Goal: Check status: Check status

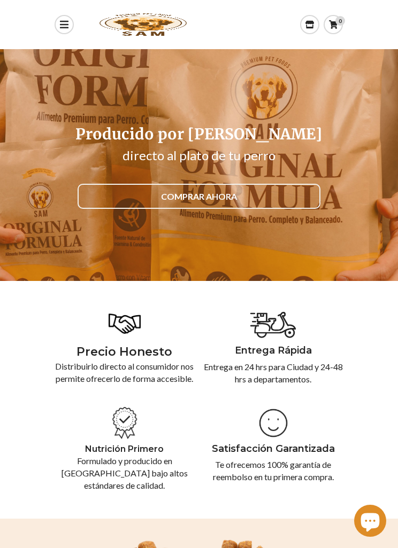
click at [362, 516] on icon "Ventana de chat" at bounding box center [370, 522] width 19 height 19
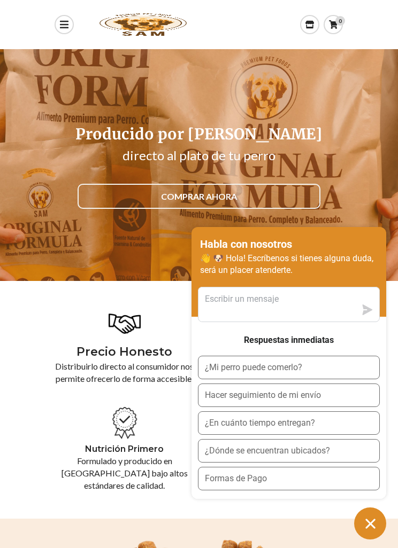
click at [365, 129] on section "Producido por Nosotros directo al plato de tu perro COMPRAR AHORA" at bounding box center [199, 165] width 398 height 232
click at [328, 395] on button "Hacer seguimiento de mi envío" at bounding box center [289, 396] width 182 height 24
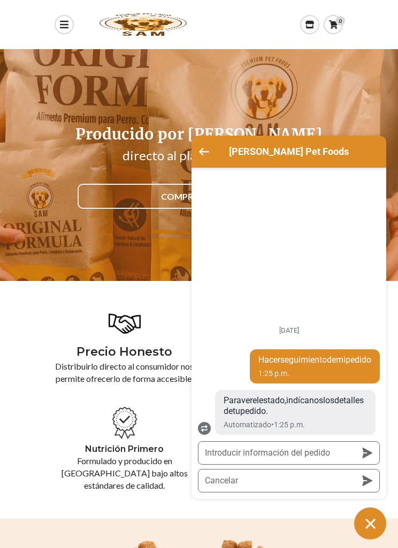
click at [322, 449] on button "Introducir información del pedido" at bounding box center [289, 453] width 182 height 24
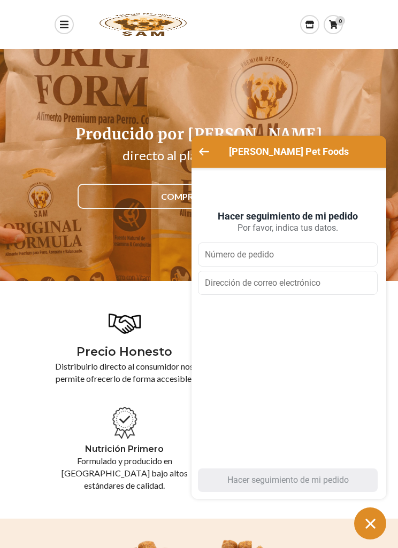
click at [215, 160] on div "[PERSON_NAME] Pet Foods" at bounding box center [289, 151] width 182 height 19
click at [216, 150] on h2 "[PERSON_NAME] Pet Foods" at bounding box center [289, 151] width 152 height 11
click at [204, 153] on icon "Volver a la pantalla principal" at bounding box center [204, 151] width 10 height 7
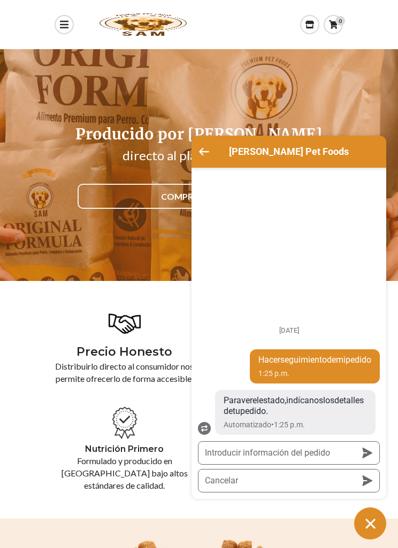
click at [305, 450] on button "Introducir información del pedido" at bounding box center [289, 453] width 182 height 24
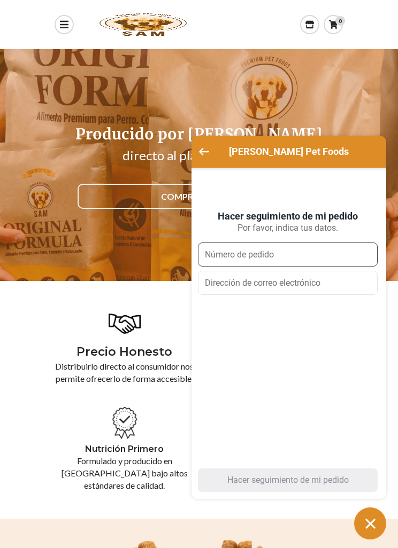
click at [294, 253] on input "text" at bounding box center [288, 255] width 180 height 24
type input "7221"
click at [308, 281] on input "email" at bounding box center [288, 283] width 180 height 24
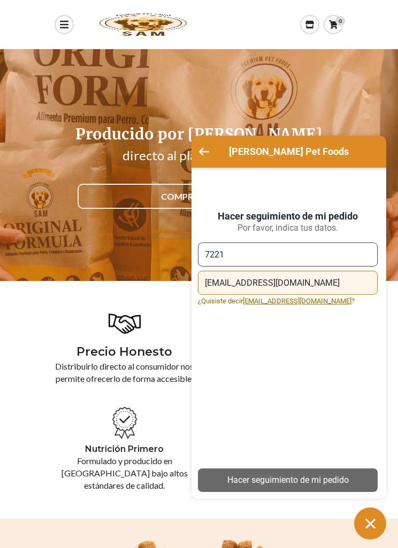
type input "[EMAIL_ADDRESS][DOMAIN_NAME]"
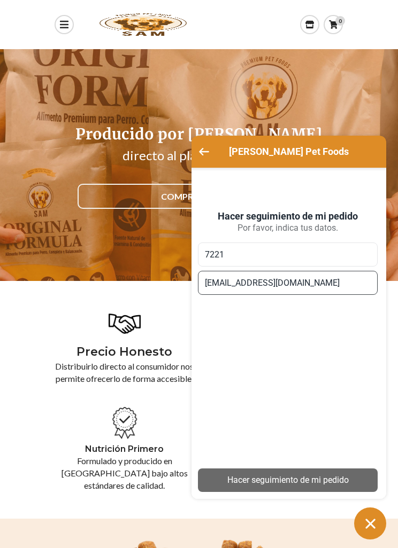
click at [321, 482] on div "Hacer seguimiento de mi pedido" at bounding box center [287, 480] width 167 height 12
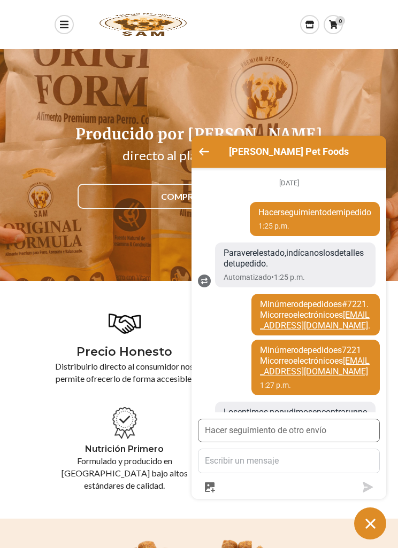
scroll to position [166, 0]
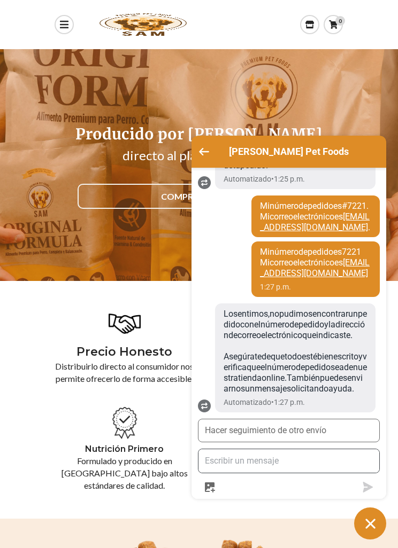
click at [303, 461] on textarea "Escríbenos" at bounding box center [288, 461] width 181 height 24
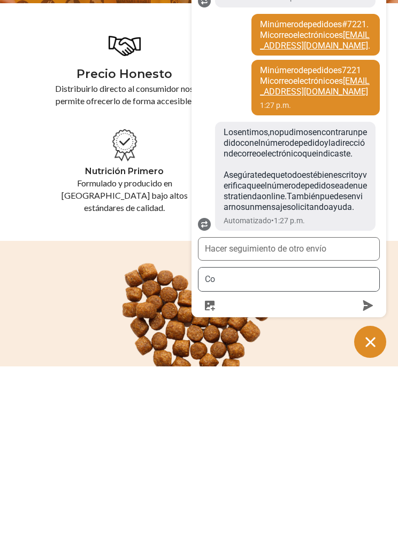
scroll to position [184, 0]
type textarea "Cómo va mi pedido"
click at [378, 516] on icon "Ventana de chat" at bounding box center [370, 524] width 17 height 17
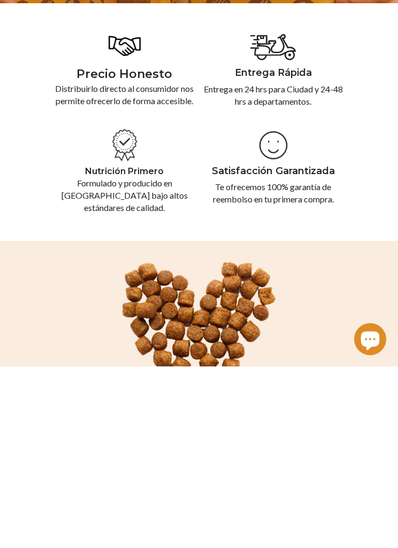
scroll to position [278, 0]
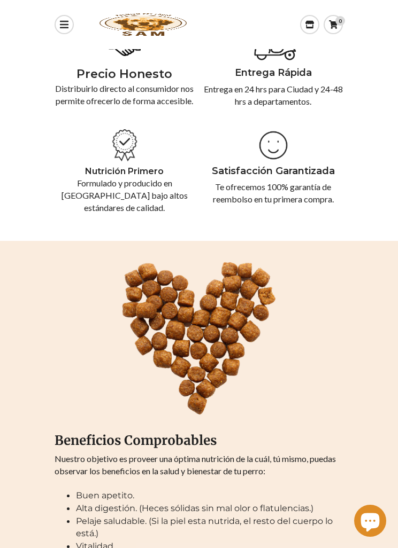
click at [373, 521] on icon "Ventana de chat" at bounding box center [369, 520] width 31 height 31
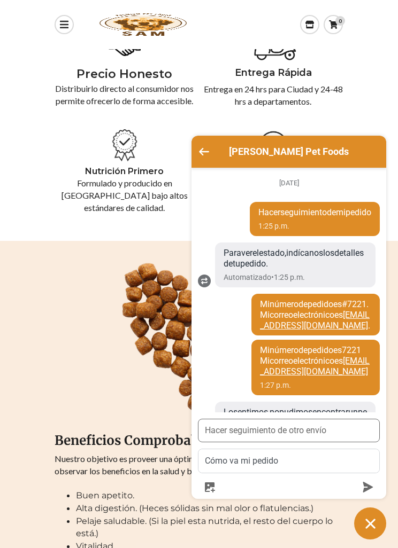
scroll to position [184, 0]
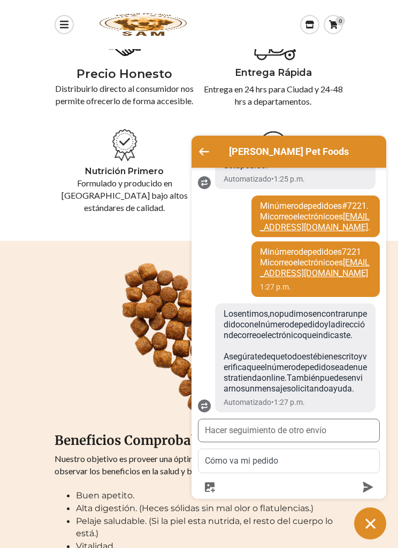
click at [306, 457] on textarea "Cómo va mi pedido" at bounding box center [288, 461] width 181 height 24
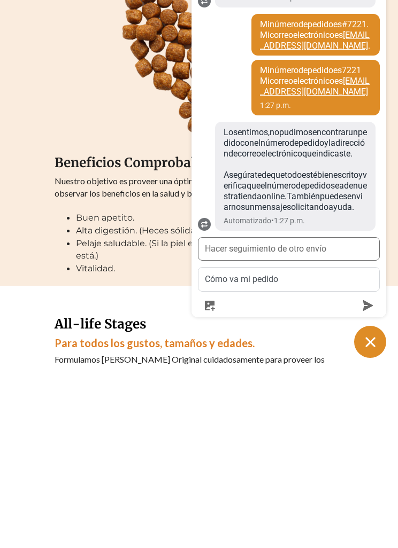
click at [369, 516] on icon "Ventana de chat" at bounding box center [370, 524] width 17 height 17
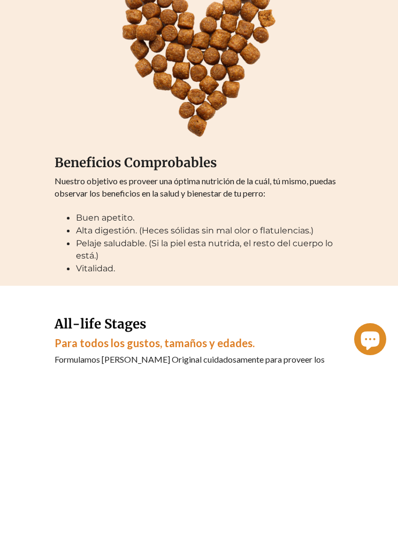
scroll to position [556, 0]
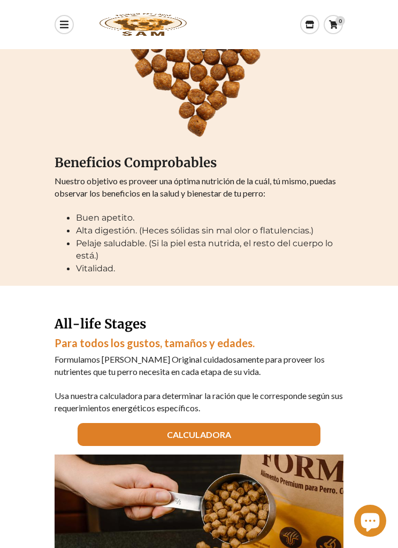
click at [386, 515] on div at bounding box center [370, 521] width 38 height 32
click at [364, 515] on icon "Ventana de chat" at bounding box center [370, 522] width 19 height 19
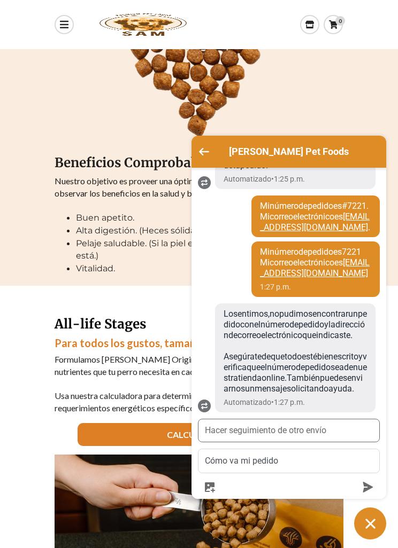
click at [364, 487] on icon "submit" at bounding box center [368, 487] width 10 height 11
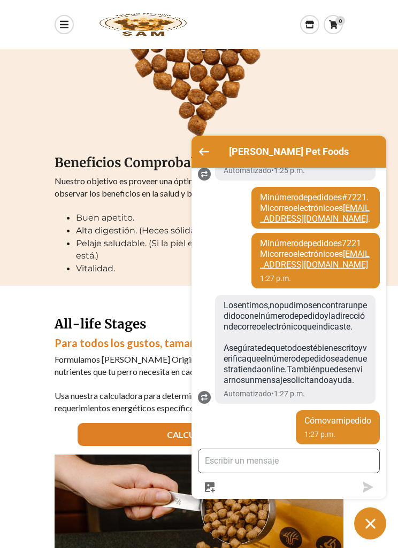
scroll to position [652, 0]
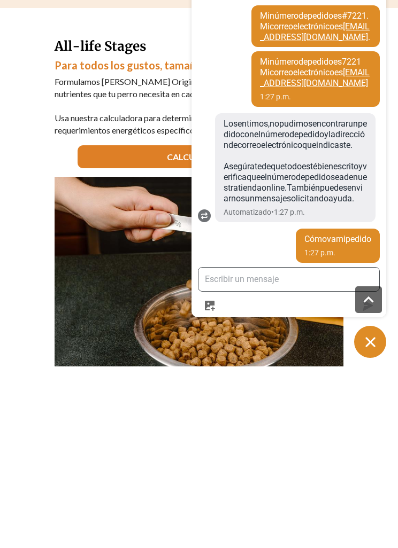
click at [284, 449] on textarea "Escríbenos" at bounding box center [288, 461] width 181 height 24
type textarea "?"
click at [371, 478] on icon "button" at bounding box center [368, 481] width 10 height 6
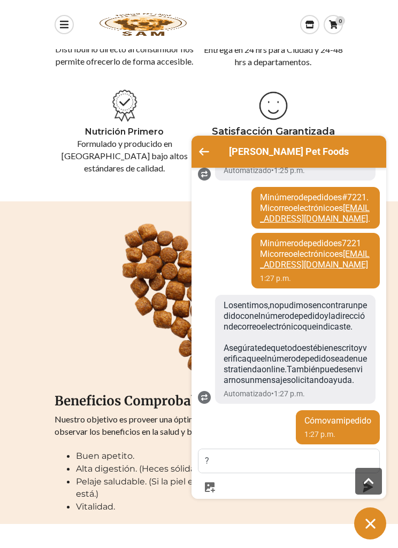
scroll to position [9, 0]
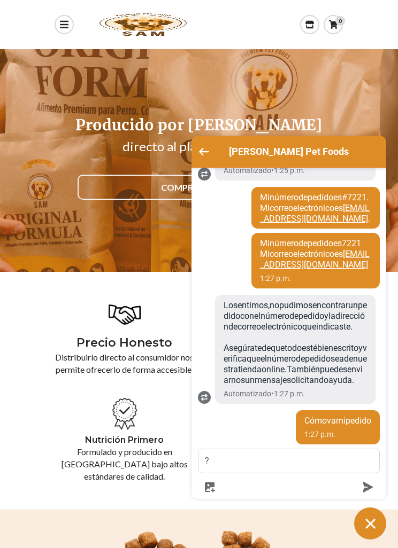
click at [376, 474] on form "?" at bounding box center [289, 471] width 182 height 44
click at [366, 487] on icon "submit" at bounding box center [368, 487] width 10 height 11
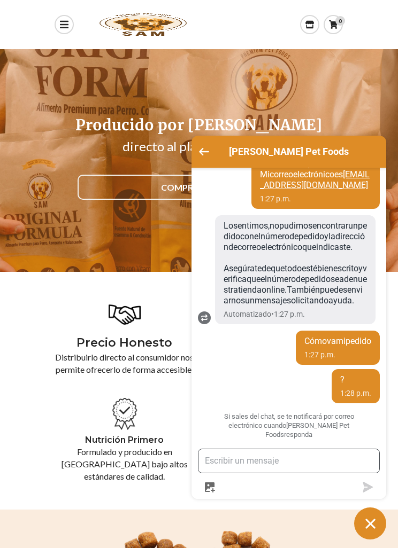
scroll to position [105, 0]
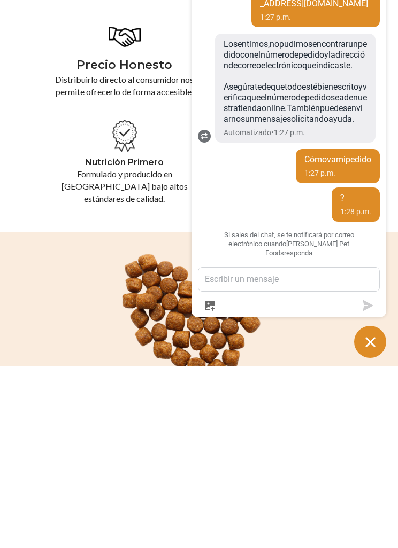
click at [76, 219] on section "Precio Honesto Distribuirlo directo al consumidor nos permite ofrecerlo de form…" at bounding box center [199, 295] width 398 height 238
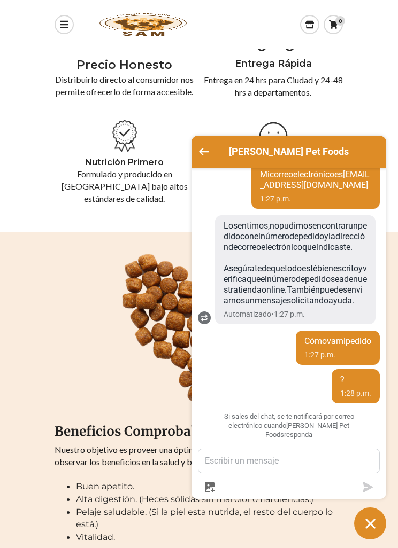
click at [199, 153] on icon "Volver a la pantalla principal" at bounding box center [204, 151] width 10 height 7
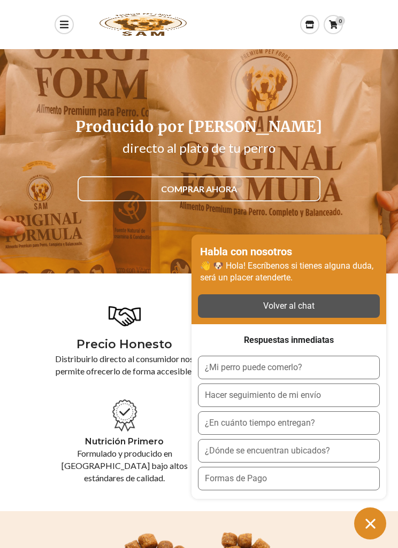
scroll to position [0, 0]
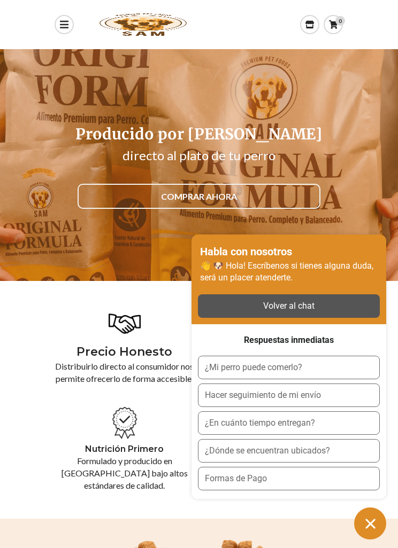
click at [365, 524] on icon "Ventana de chat" at bounding box center [370, 524] width 17 height 17
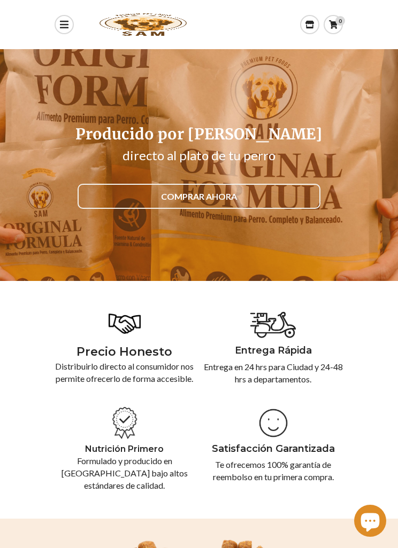
click at [339, 25] on div "0" at bounding box center [340, 21] width 10 height 10
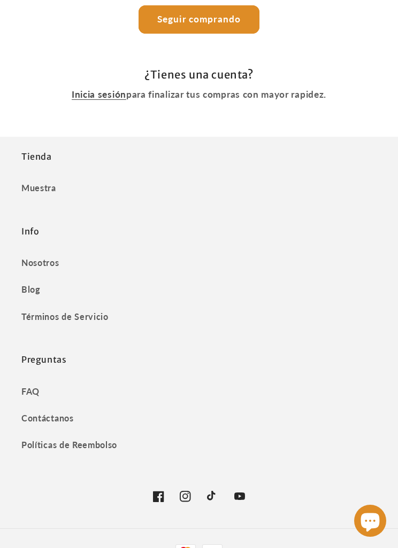
scroll to position [150, 0]
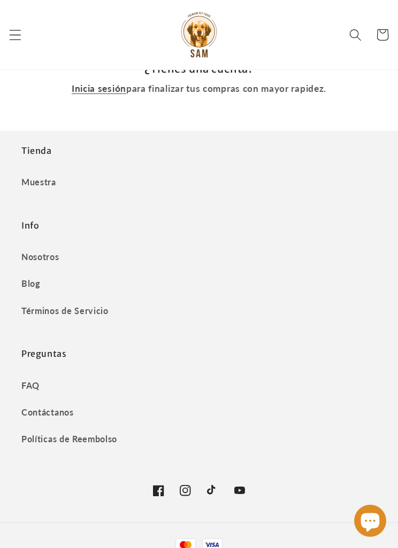
click at [36, 409] on link "Contáctanos" at bounding box center [198, 412] width 355 height 27
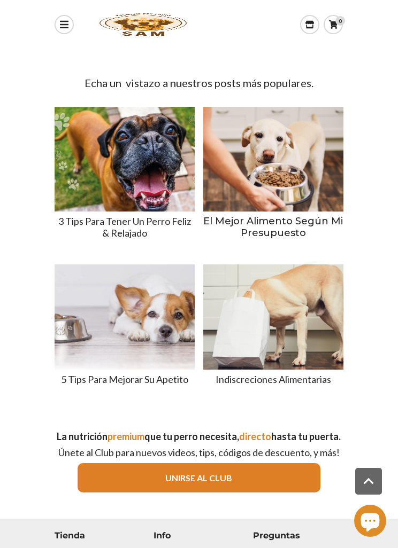
scroll to position [2337, 0]
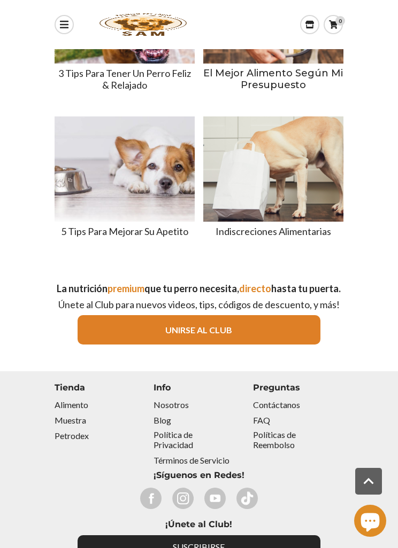
click at [369, 492] on icon "button" at bounding box center [368, 481] width 20 height 20
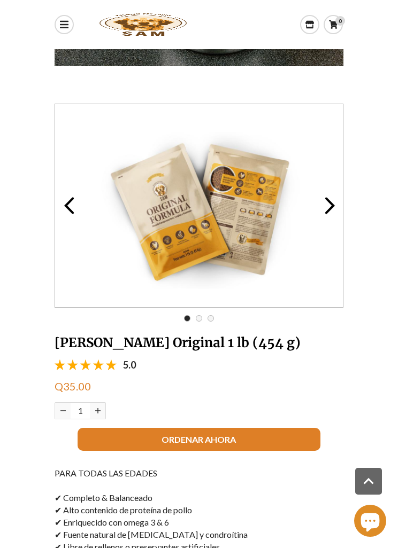
scroll to position [13, 0]
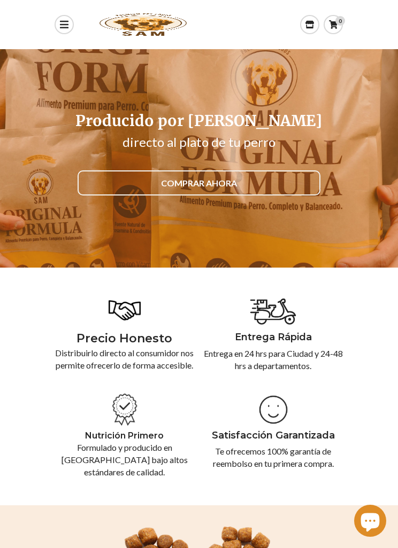
click at [313, 26] on icon at bounding box center [309, 24] width 9 height 9
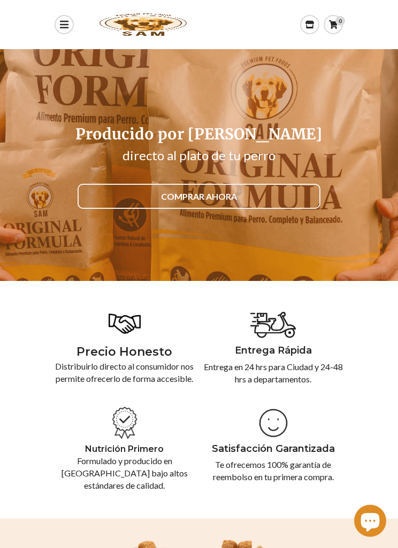
scroll to position [48, 0]
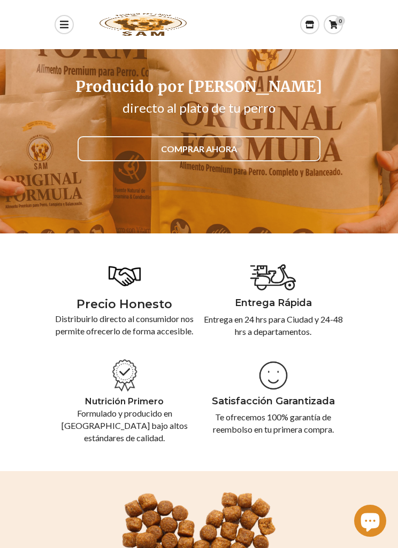
click at [341, 27] on link "0" at bounding box center [332, 24] width 19 height 19
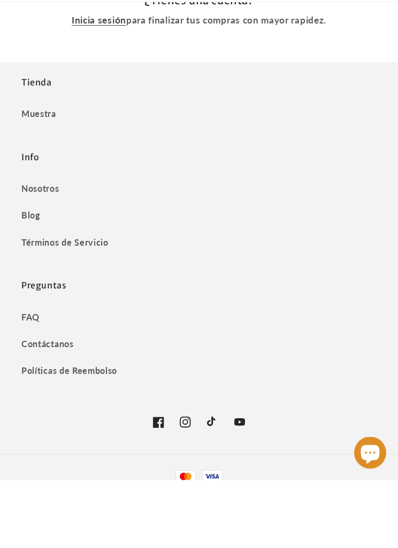
scroll to position [150, 0]
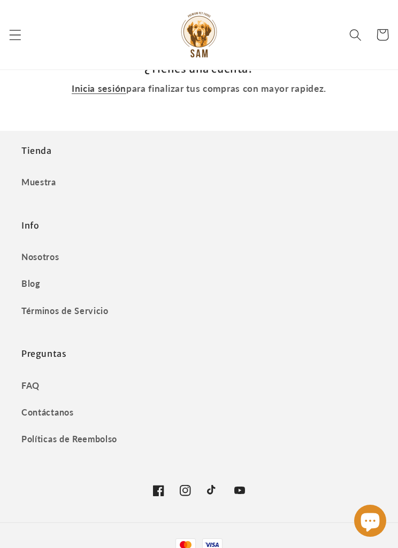
click at [34, 348] on h2 "Preguntas" at bounding box center [198, 353] width 355 height 11
click at [50, 339] on div "Tienda Muestra Info Nosotros Blog Términos de Servicio Preguntas FAQ Contáctano…" at bounding box center [198, 298] width 355 height 307
click at [36, 354] on h2 "Preguntas" at bounding box center [198, 353] width 355 height 11
